Goal: Information Seeking & Learning: Learn about a topic

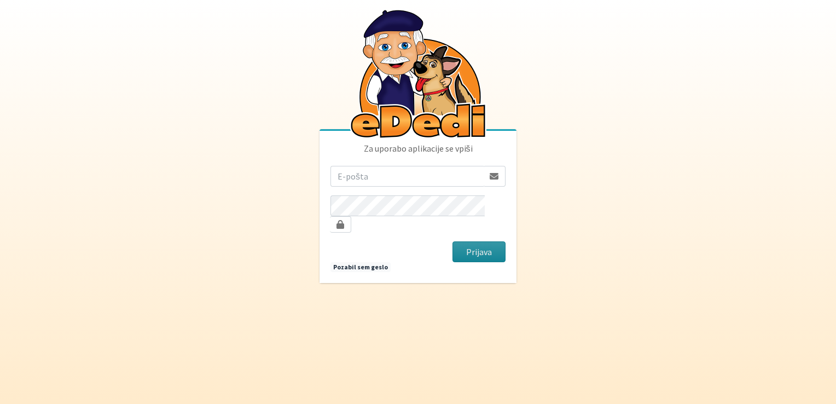
type input "[EMAIL_ADDRESS][DOMAIN_NAME]"
click at [481, 242] on button "Prijava" at bounding box center [478, 251] width 53 height 21
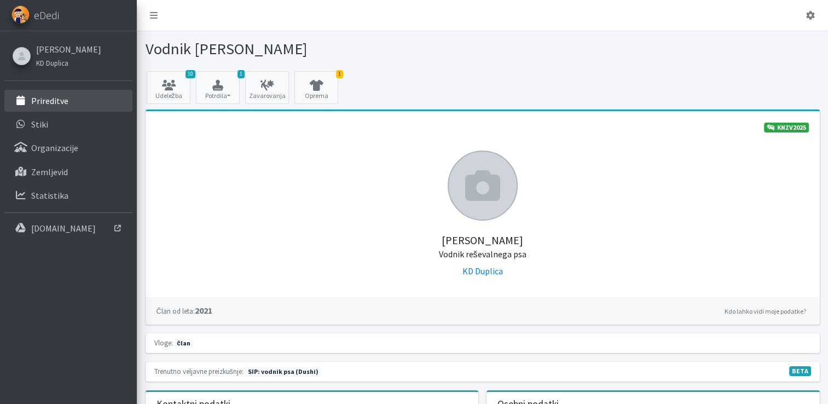
click at [65, 100] on p "Prireditve" at bounding box center [49, 100] width 37 height 11
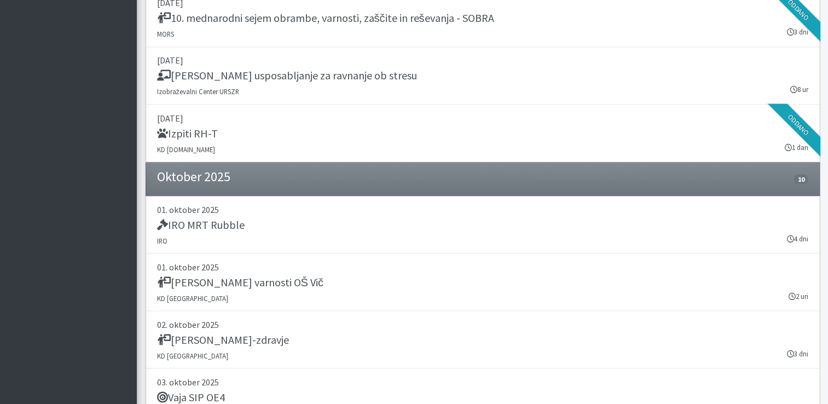
scroll to position [1943, 0]
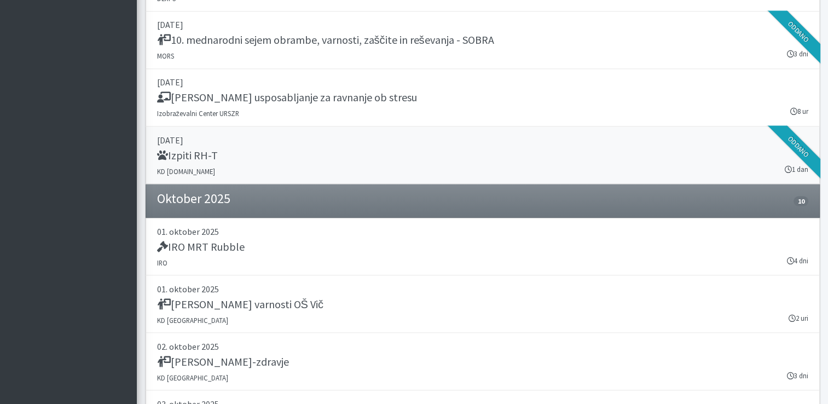
click at [597, 149] on div "Izpiti RH-T" at bounding box center [482, 155] width 651 height 15
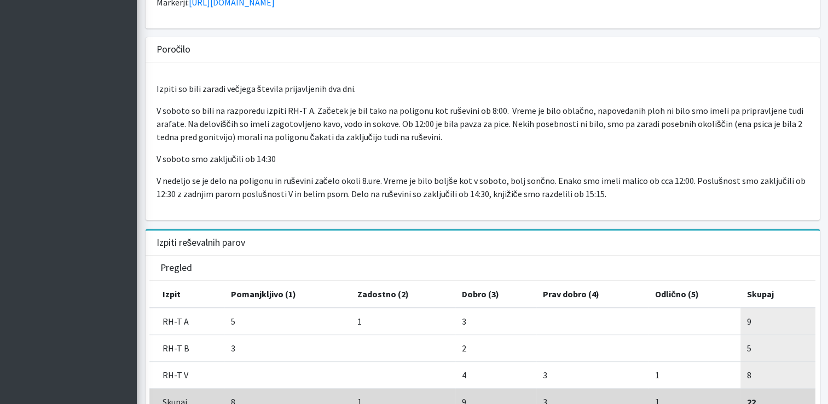
scroll to position [387, 0]
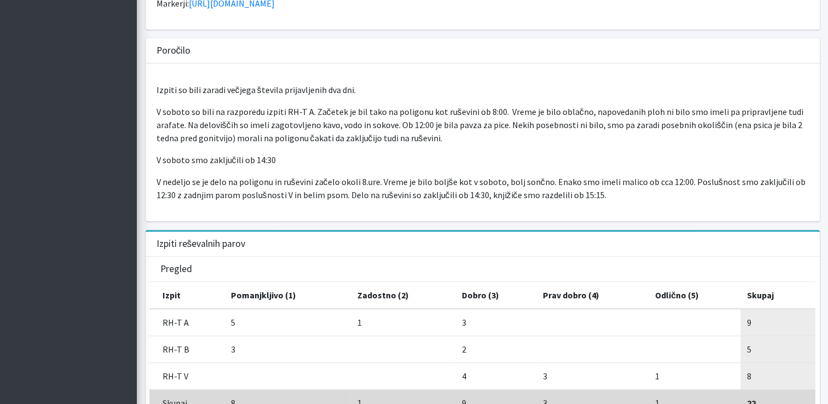
click at [471, 93] on p "Izpiti so bili zaradi večjega števila prijavljenih dva dni." at bounding box center [482, 89] width 652 height 13
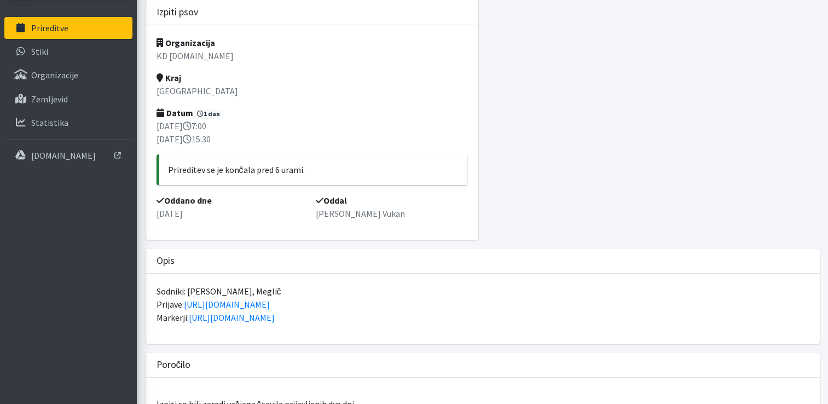
scroll to position [51, 0]
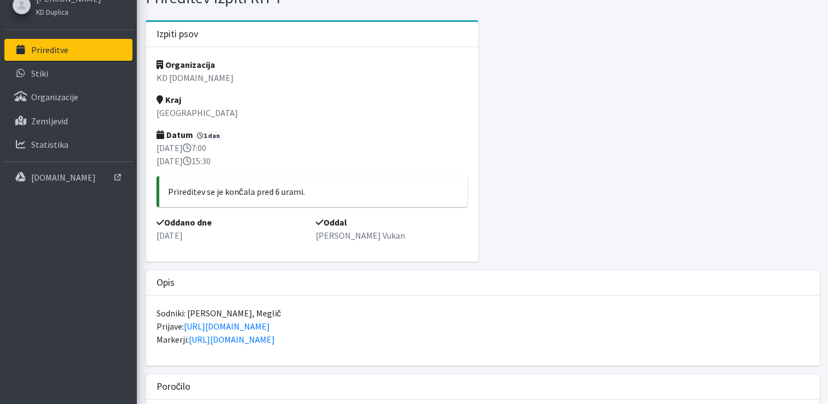
click at [44, 39] on link "Prireditve" at bounding box center [68, 50] width 128 height 22
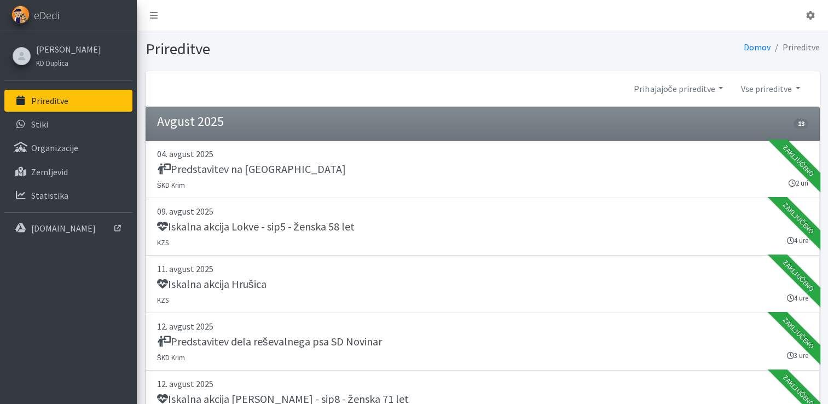
click at [472, 61] on div "Prireditve [GEOGRAPHIC_DATA] Prireditve" at bounding box center [482, 51] width 691 height 40
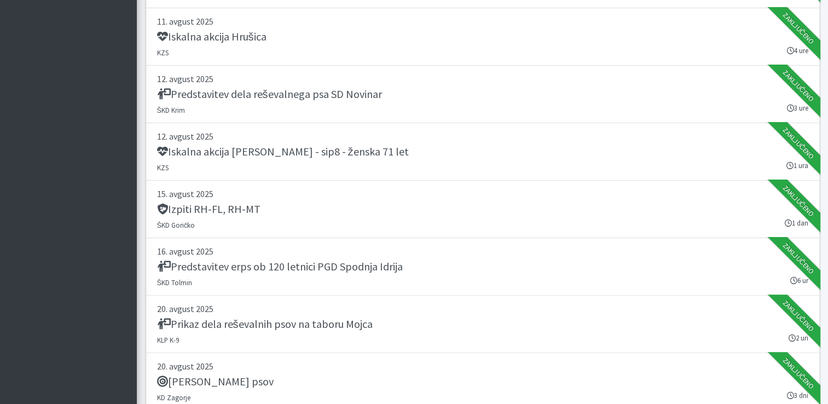
scroll to position [10, 0]
